Goal: Find specific page/section: Find specific page/section

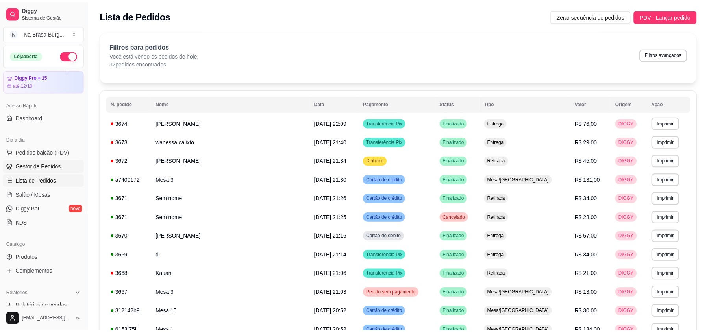
scroll to position [406, 0]
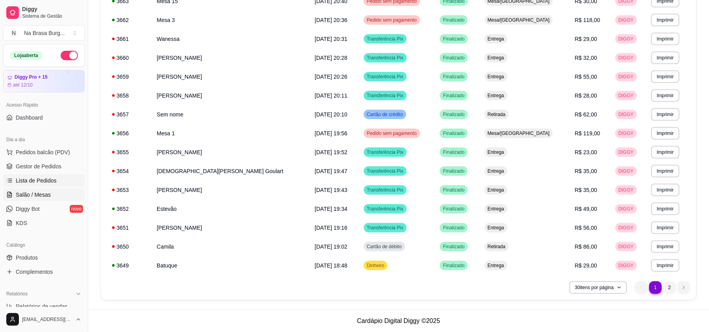
click at [41, 193] on span "Salão / Mesas" at bounding box center [33, 195] width 35 height 8
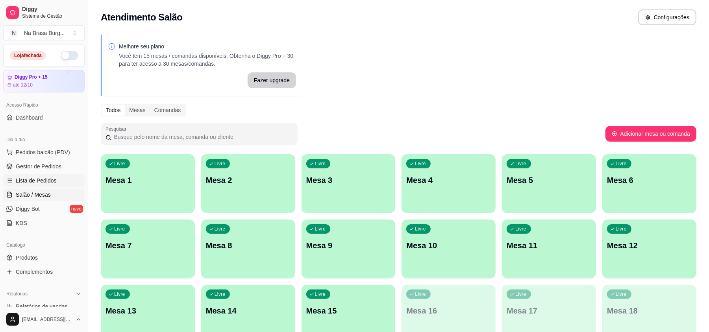
click at [38, 175] on link "Lista de Pedidos" at bounding box center [44, 180] width 82 height 13
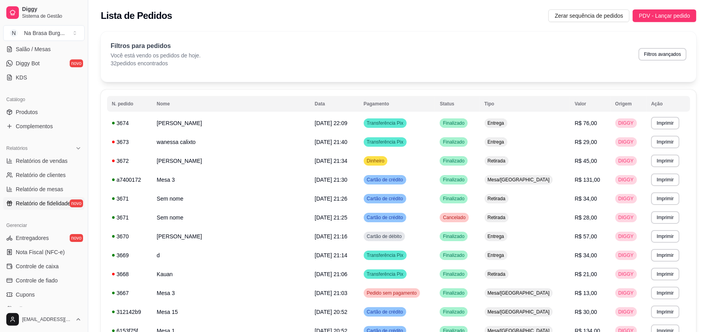
scroll to position [235, 0]
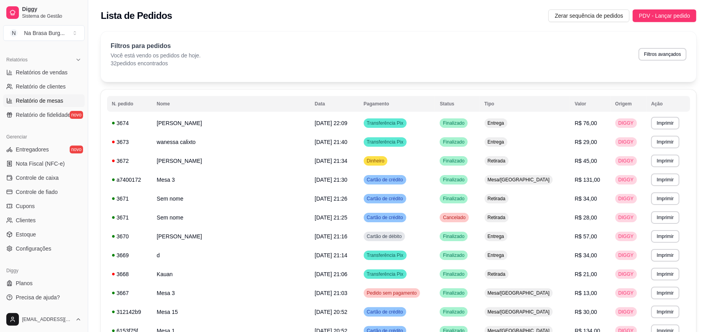
click at [61, 103] on span "Relatório de mesas" at bounding box center [40, 101] width 48 height 8
select select "TOTAL_OF_ORDERS"
select select "7"
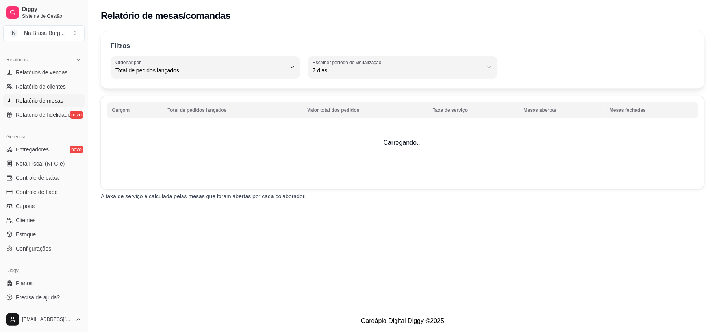
click at [54, 94] on ul "Relatórios de vendas Relatório de clientes Relatório de mesas Relatório de fide…" at bounding box center [44, 93] width 82 height 55
click at [57, 76] on span "Relatórios de vendas" at bounding box center [42, 73] width 52 height 8
select select "ALL"
select select "0"
